Goal: Check status: Check status

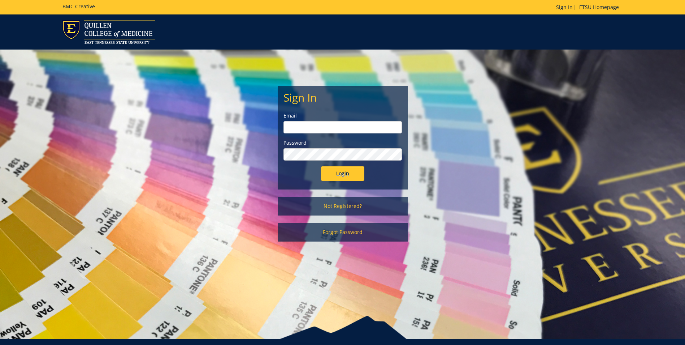
type input "ridleyn@etsu.edu"
click at [355, 177] on input "Login" at bounding box center [342, 173] width 43 height 14
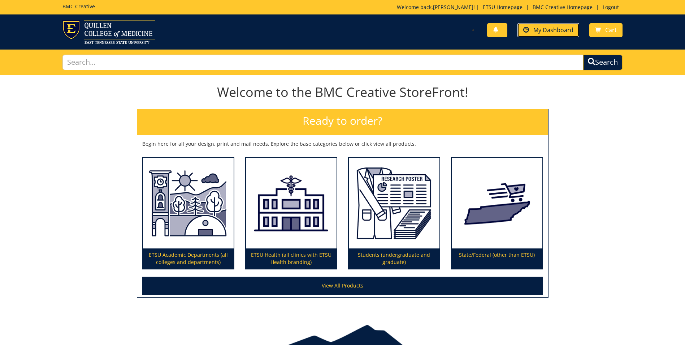
click at [554, 26] on link "My Dashboard" at bounding box center [549, 30] width 62 height 14
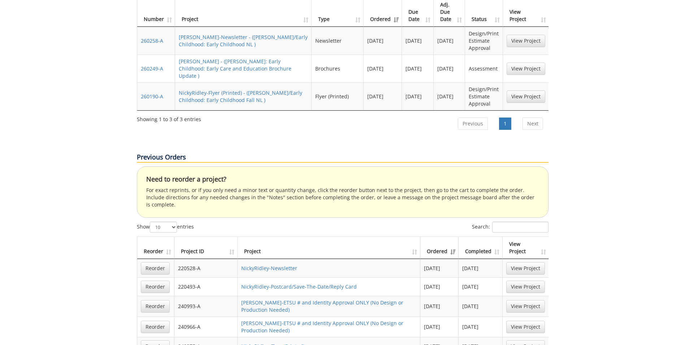
scroll to position [253, 0]
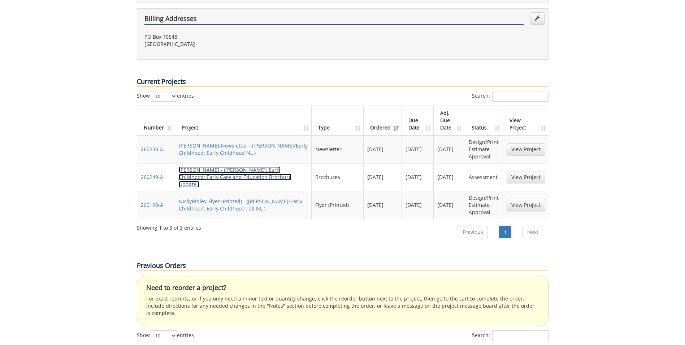
click at [216, 166] on link "[PERSON_NAME] - ([PERSON_NAME]: Early Childhood: Early Care and Education Broch…" at bounding box center [235, 176] width 113 height 21
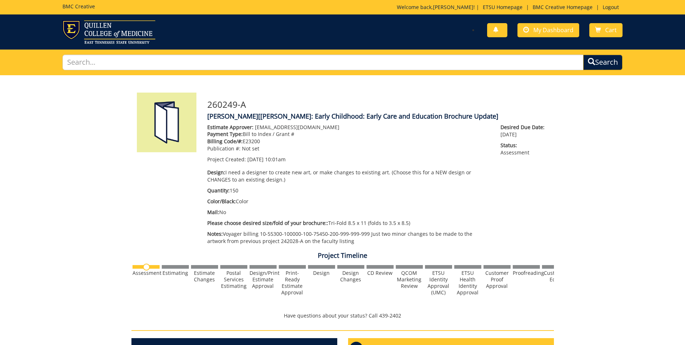
scroll to position [242, 0]
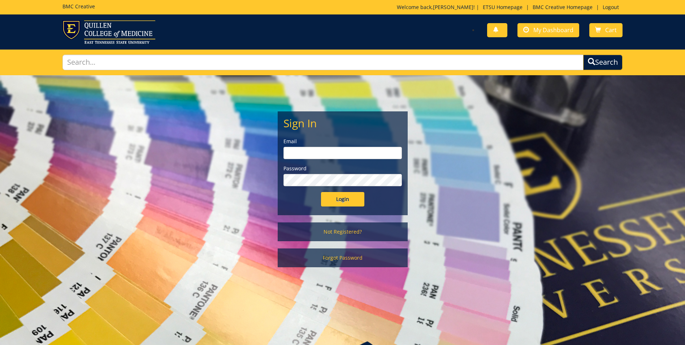
type input "[EMAIL_ADDRESS][DOMAIN_NAME]"
click at [350, 200] on input "Login" at bounding box center [342, 199] width 43 height 14
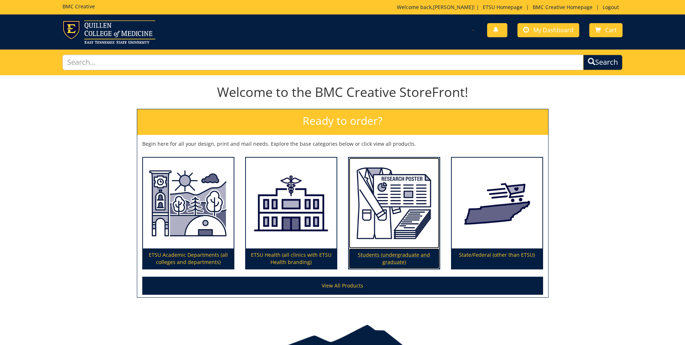
click at [349, 199] on img at bounding box center [394, 202] width 91 height 91
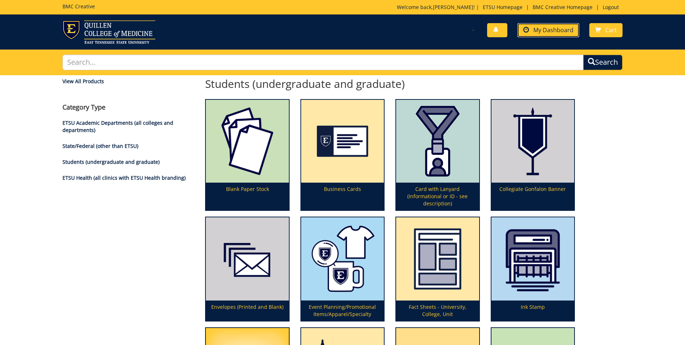
click at [546, 31] on span "My Dashboard" at bounding box center [553, 30] width 40 height 8
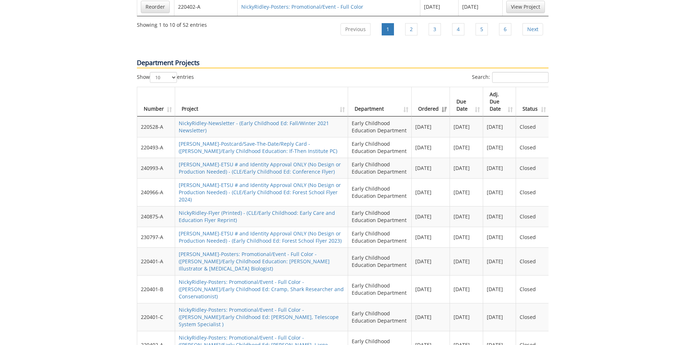
scroll to position [650, 0]
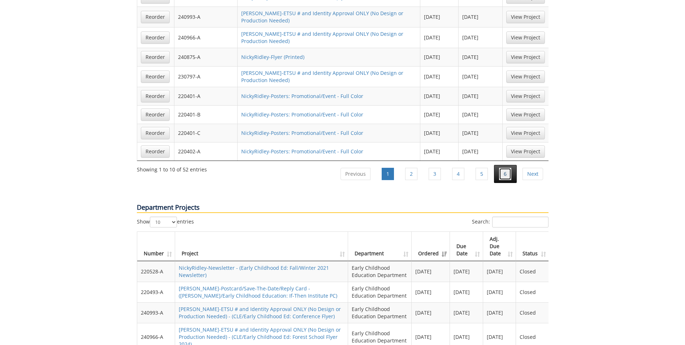
click at [508, 168] on link "6" at bounding box center [505, 174] width 12 height 12
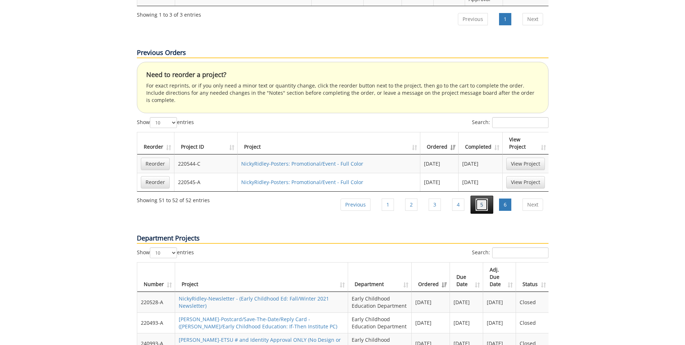
click at [482, 198] on link "5" at bounding box center [482, 204] width 12 height 12
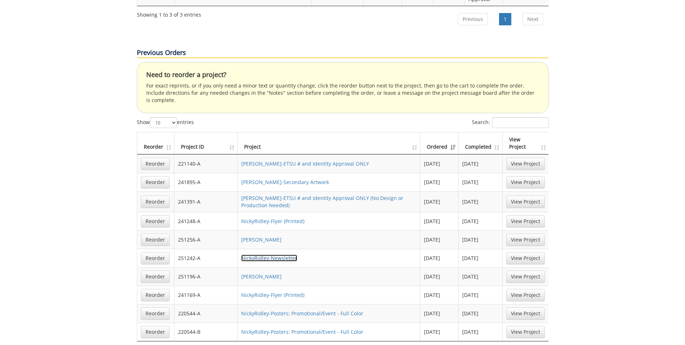
click at [276, 254] on link "NickyRidley-Newsletter" at bounding box center [269, 257] width 56 height 7
click at [280, 273] on link "[PERSON_NAME]" at bounding box center [261, 276] width 40 height 7
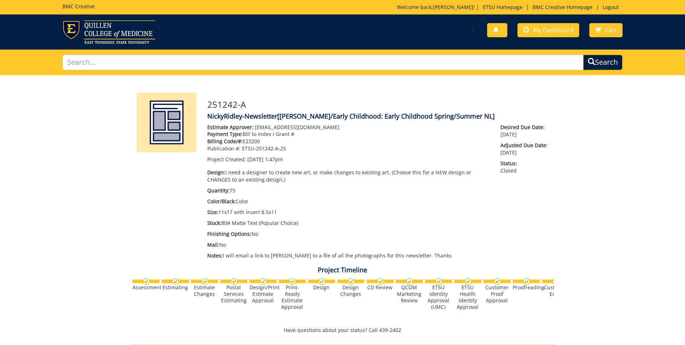
scroll to position [253, 0]
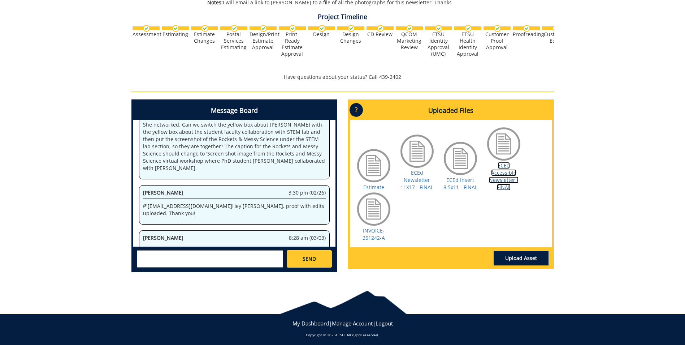
click at [502, 172] on link "ECEd Accessible Newsletter - FINAL" at bounding box center [504, 176] width 30 height 29
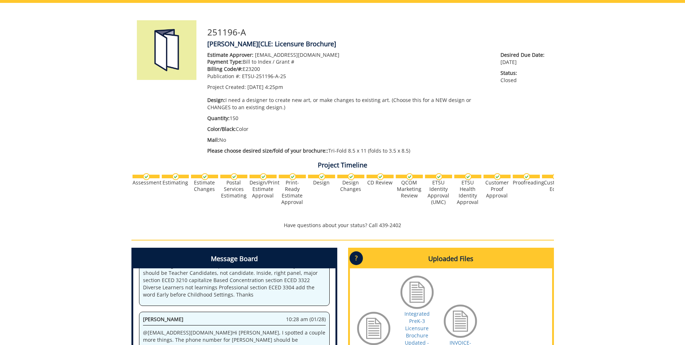
scroll to position [217, 0]
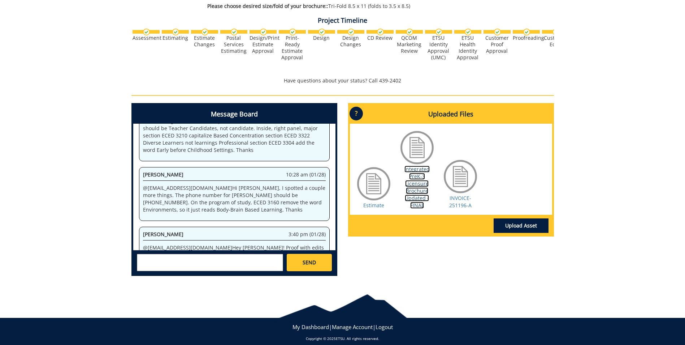
click at [422, 189] on link "Integrated PreK-3 Licensure Brochure Updated - FINAL" at bounding box center [416, 186] width 25 height 43
